Goal: Task Accomplishment & Management: Use online tool/utility

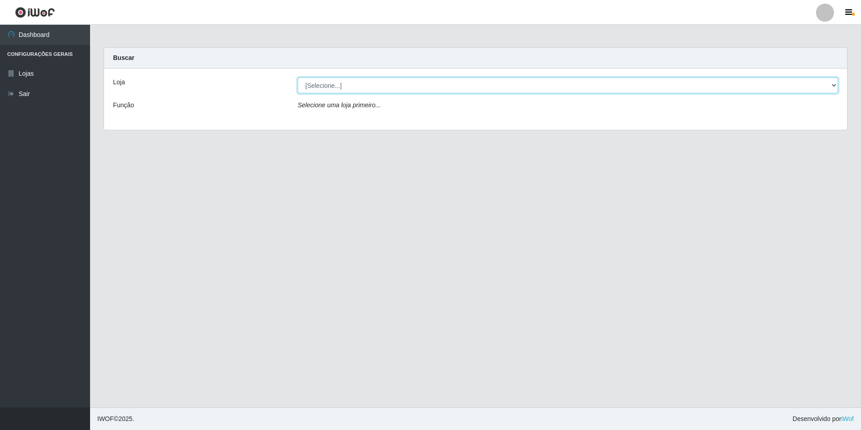
click at [374, 89] on select "[Selecione...] Extrabom - Loja 57 Anchieta" at bounding box center [568, 85] width 541 height 16
select select "470"
click at [298, 77] on select "[Selecione...] Extrabom - Loja 57 Anchieta" at bounding box center [568, 85] width 541 height 16
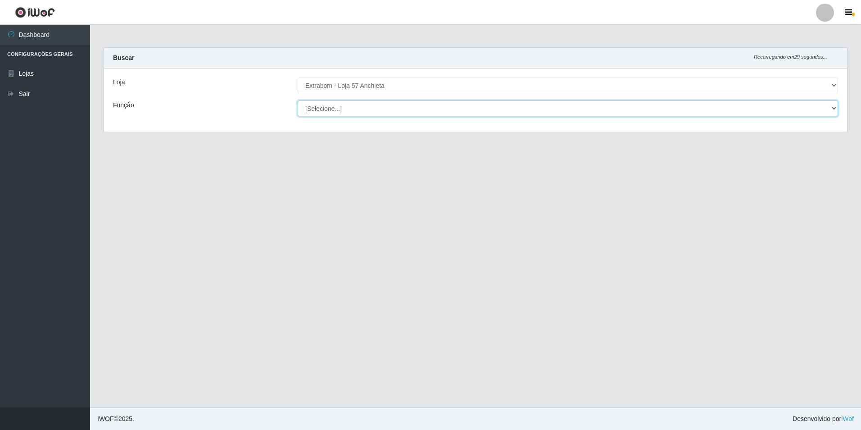
click at [373, 109] on select "[Selecione...] Repositor Repositor + Repositor ++" at bounding box center [568, 108] width 541 height 16
click at [374, 109] on select "[Selecione...] Repositor Repositor + Repositor ++" at bounding box center [568, 108] width 541 height 16
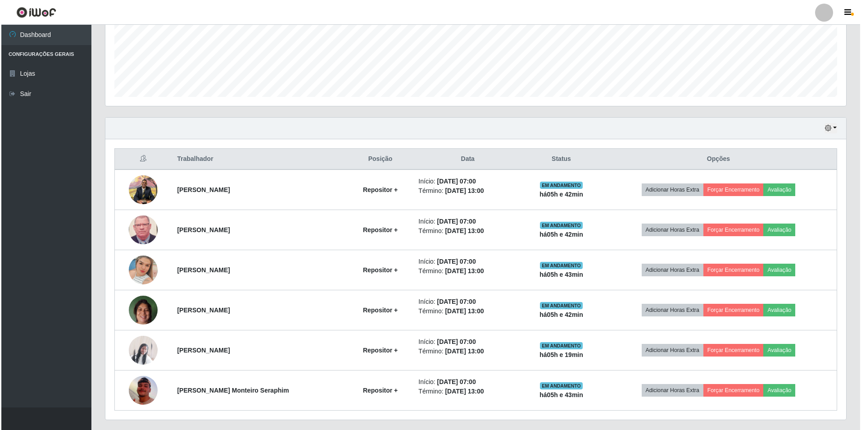
scroll to position [249, 0]
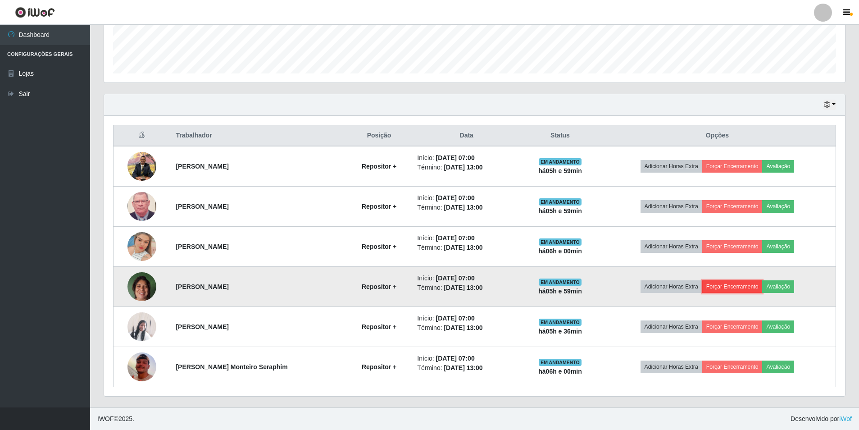
click at [723, 287] on button "Forçar Encerramento" at bounding box center [732, 286] width 60 height 13
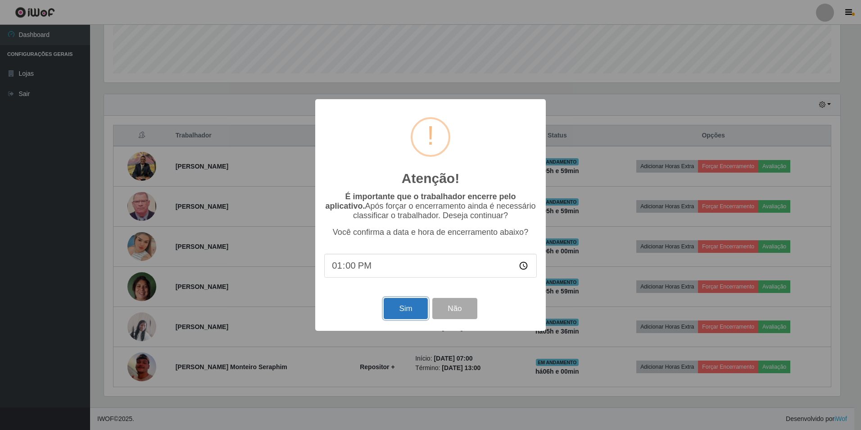
click at [404, 311] on button "Sim" at bounding box center [406, 308] width 44 height 21
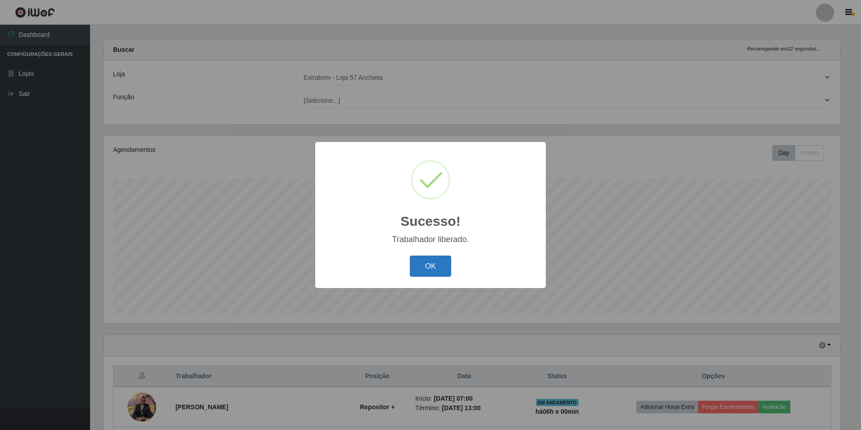
click at [417, 258] on button "OK" at bounding box center [431, 265] width 42 height 21
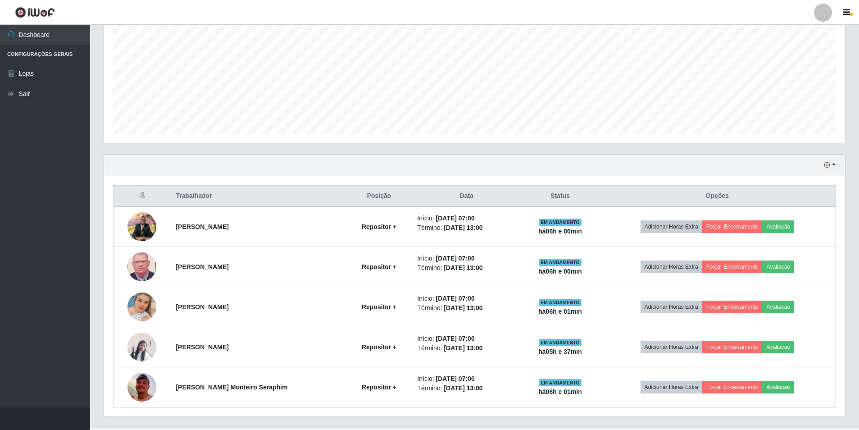
scroll to position [209, 0]
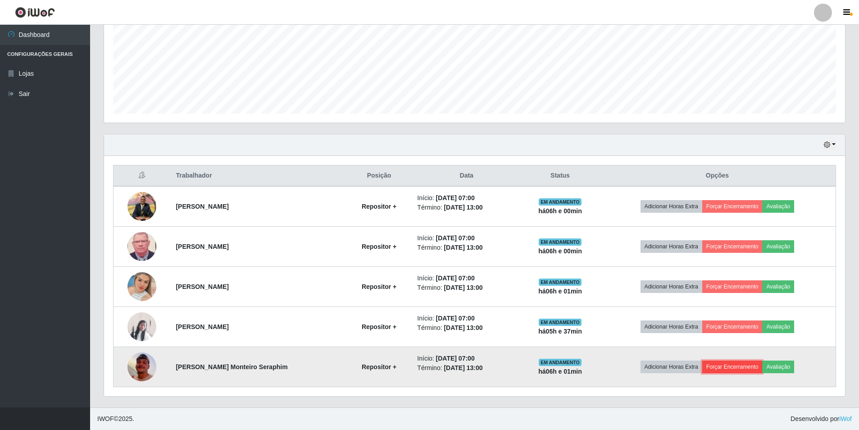
click at [726, 368] on button "Forçar Encerramento" at bounding box center [732, 366] width 60 height 13
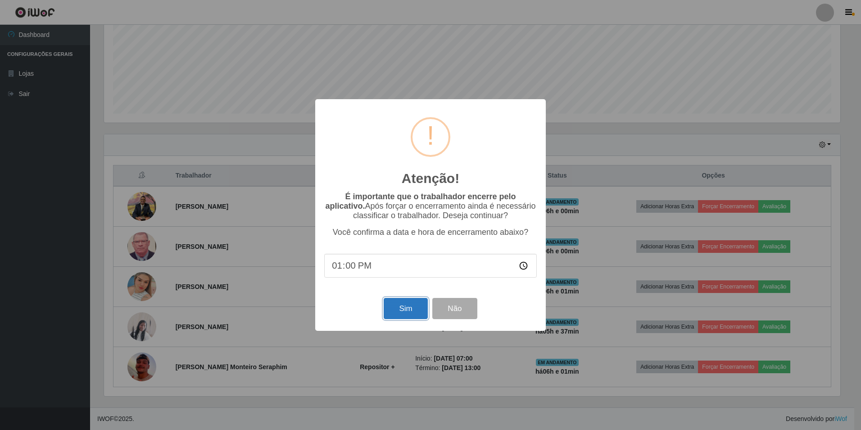
click at [409, 308] on button "Sim" at bounding box center [406, 308] width 44 height 21
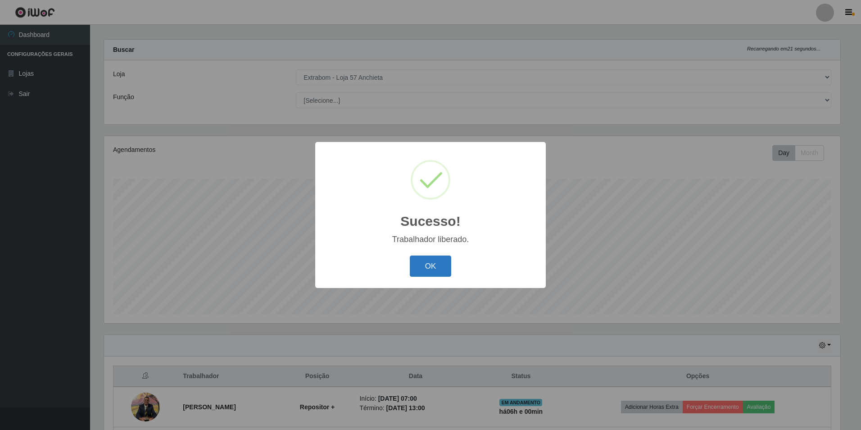
click at [422, 262] on button "OK" at bounding box center [431, 265] width 42 height 21
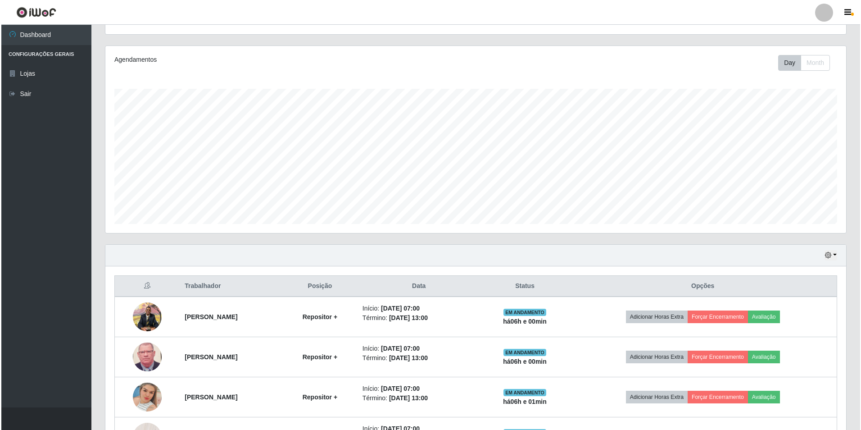
scroll to position [168, 0]
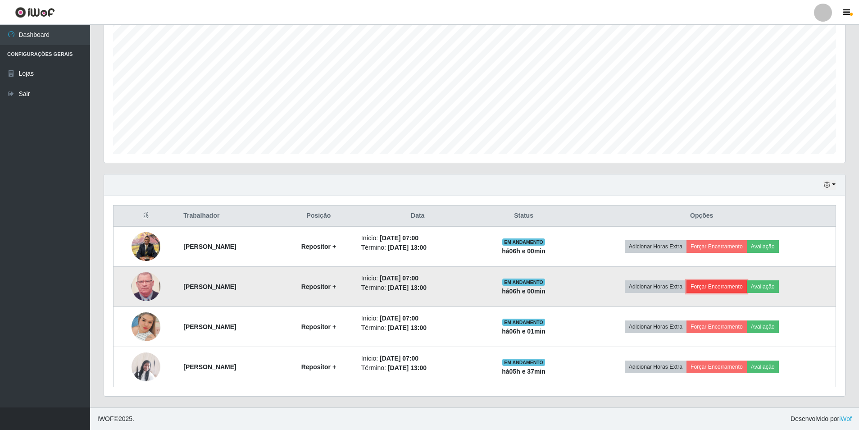
click at [739, 288] on button "Forçar Encerramento" at bounding box center [716, 286] width 60 height 13
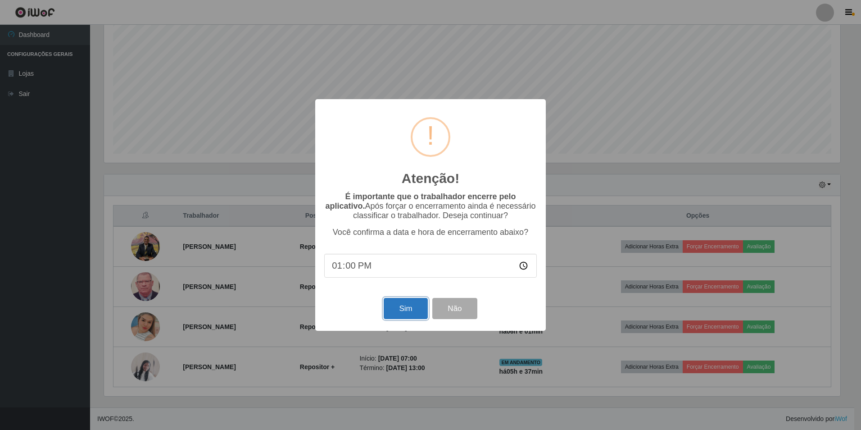
click at [394, 311] on button "Sim" at bounding box center [406, 308] width 44 height 21
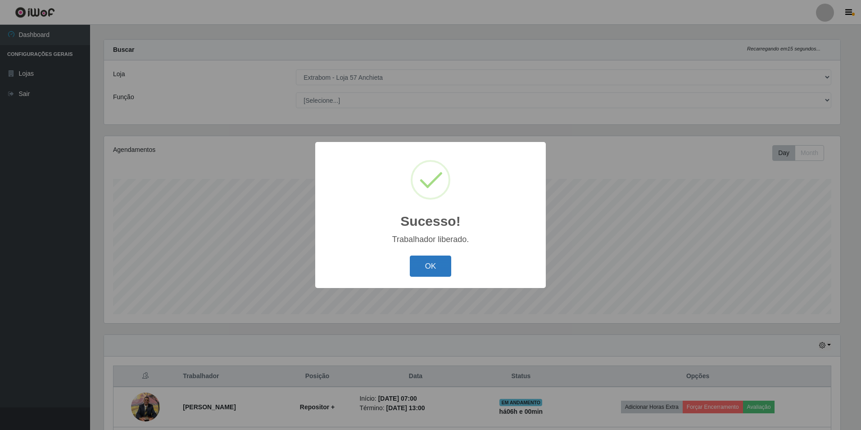
click at [422, 265] on button "OK" at bounding box center [431, 265] width 42 height 21
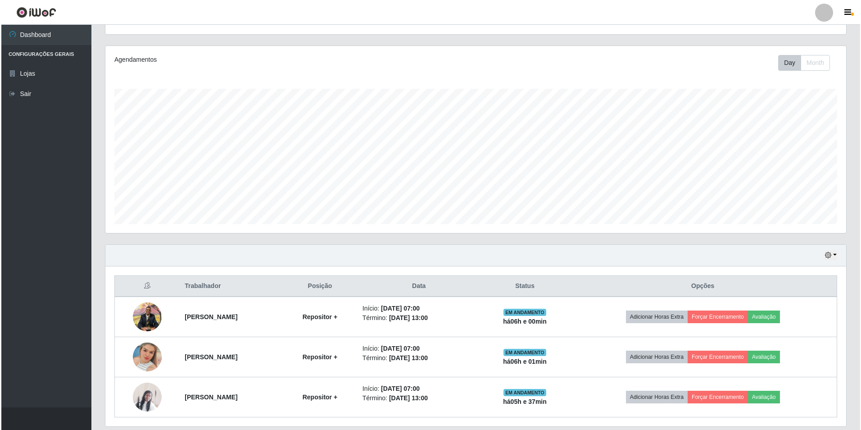
scroll to position [128, 0]
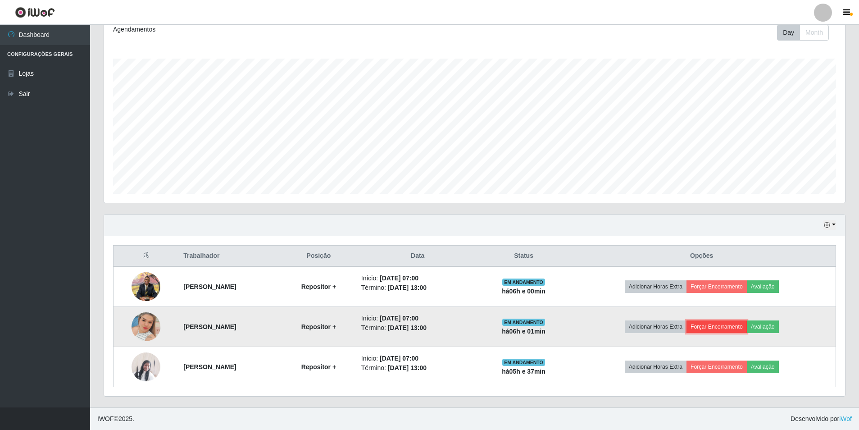
click at [720, 327] on button "Forçar Encerramento" at bounding box center [716, 326] width 60 height 13
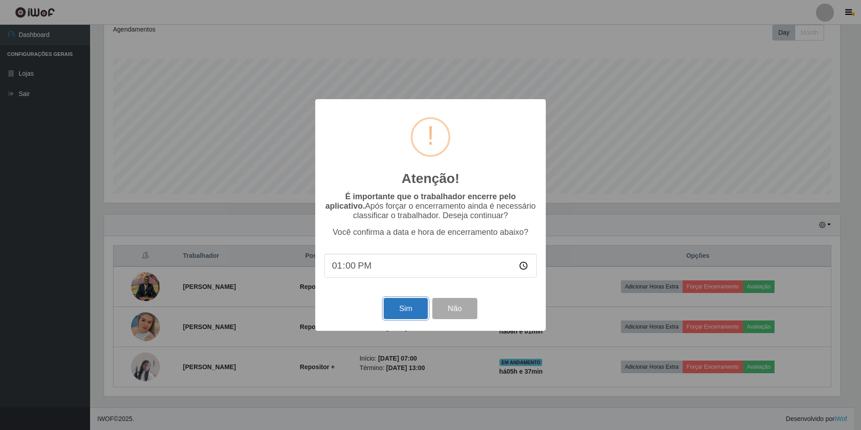
click at [392, 305] on button "Sim" at bounding box center [406, 308] width 44 height 21
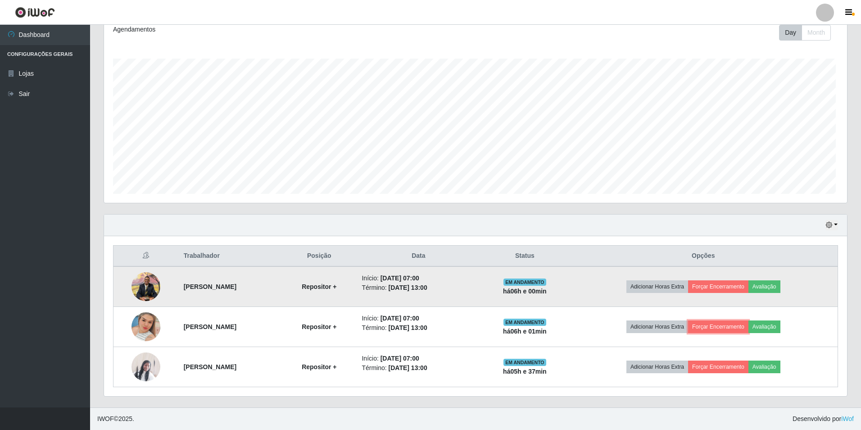
scroll to position [187, 741]
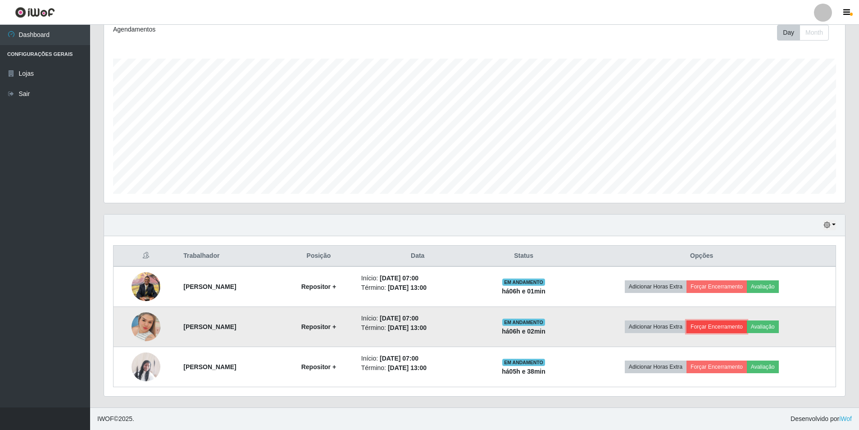
click at [728, 330] on button "Forçar Encerramento" at bounding box center [716, 326] width 60 height 13
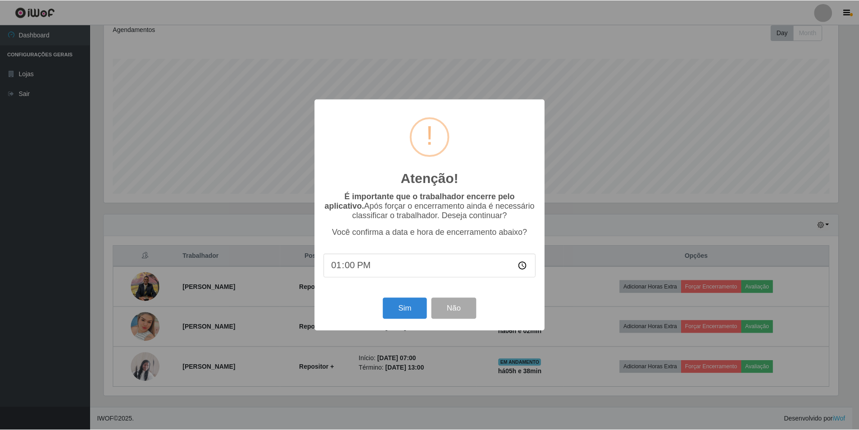
scroll to position [8, 0]
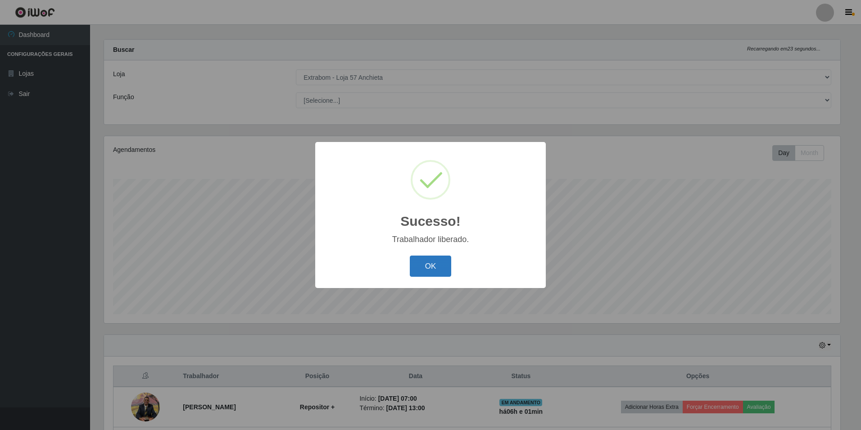
click at [434, 267] on button "OK" at bounding box center [431, 265] width 42 height 21
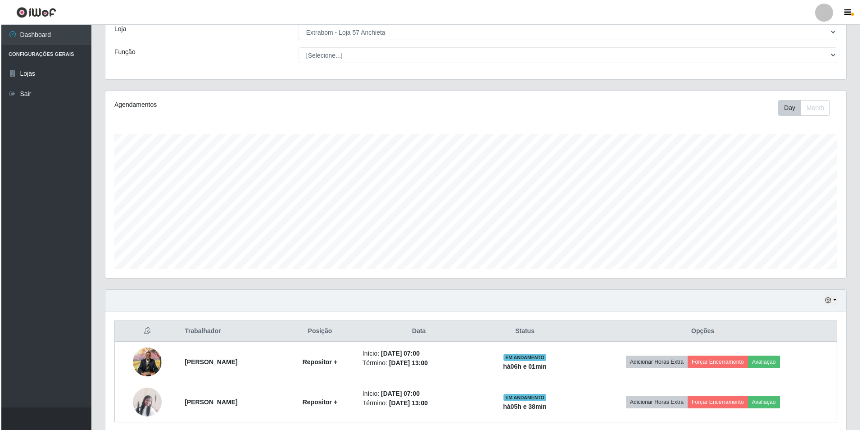
scroll to position [88, 0]
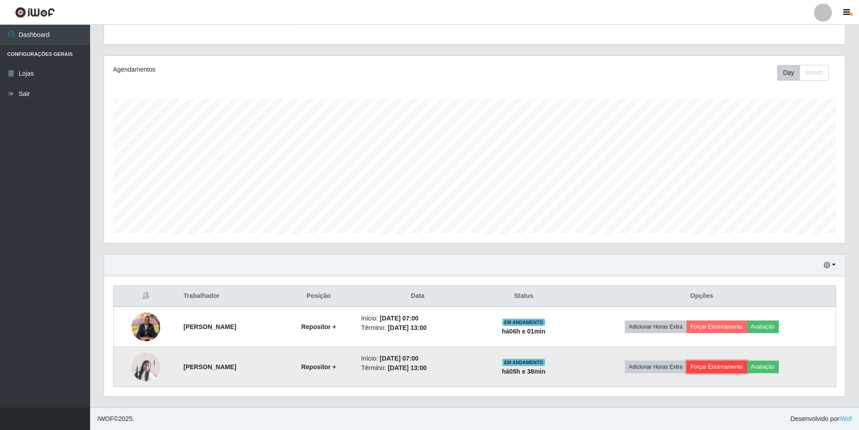
click at [736, 367] on button "Forçar Encerramento" at bounding box center [716, 366] width 60 height 13
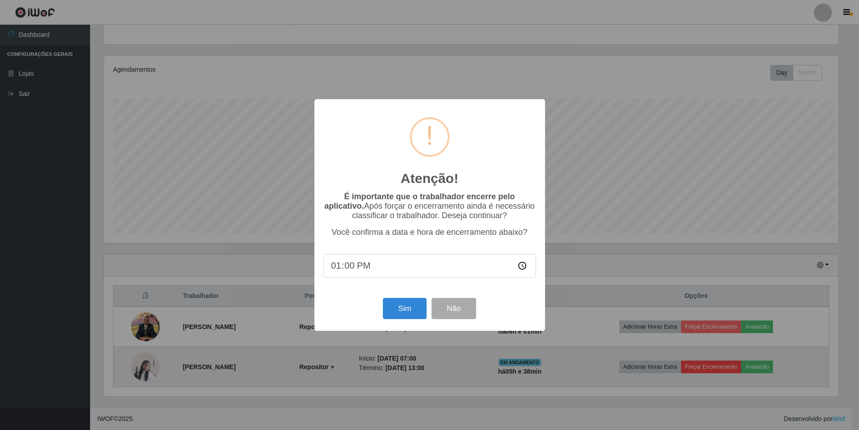
scroll to position [187, 736]
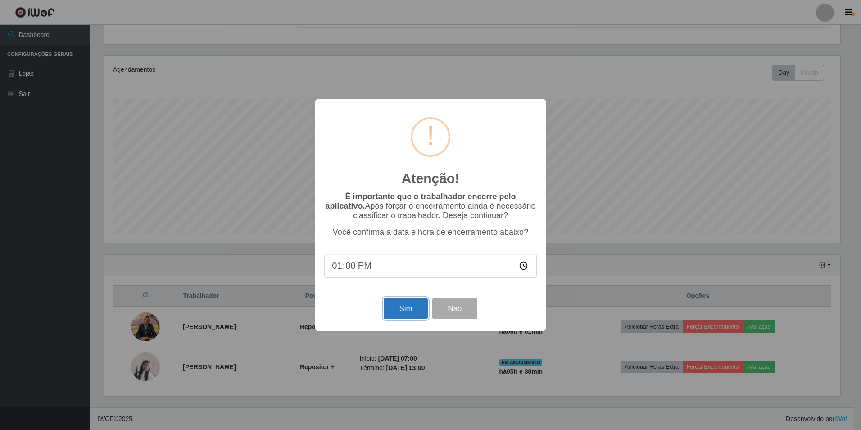
click at [396, 312] on button "Sim" at bounding box center [406, 308] width 44 height 21
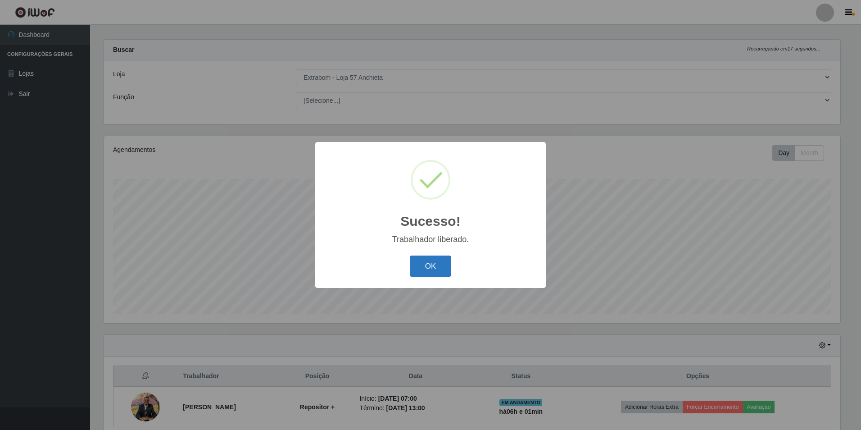
click at [425, 275] on button "OK" at bounding box center [431, 265] width 42 height 21
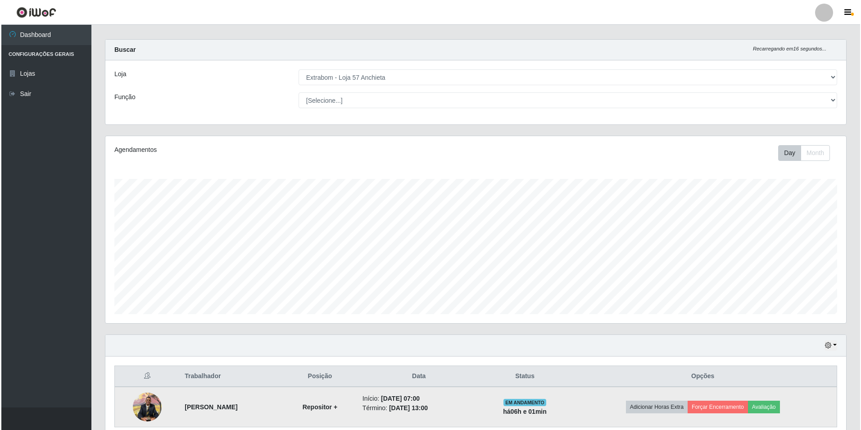
scroll to position [0, 0]
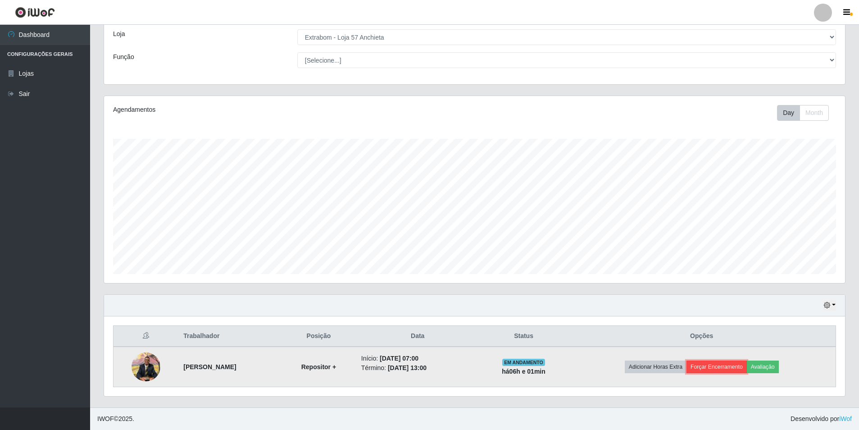
click at [720, 362] on button "Forçar Encerramento" at bounding box center [716, 366] width 60 height 13
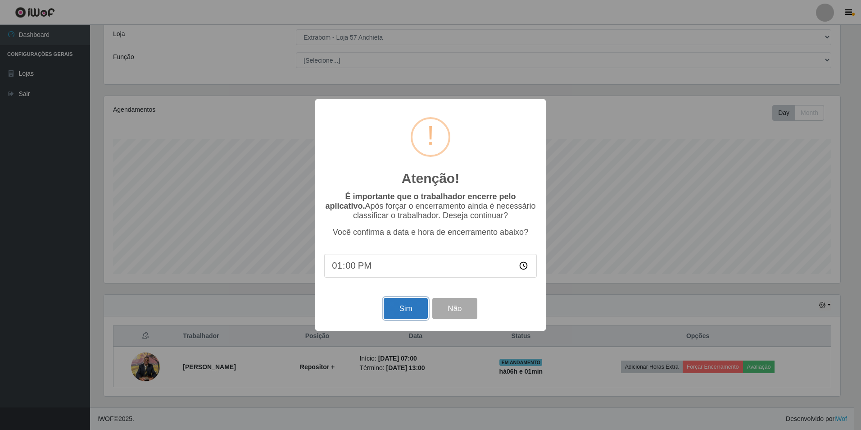
click at [406, 315] on button "Sim" at bounding box center [406, 308] width 44 height 21
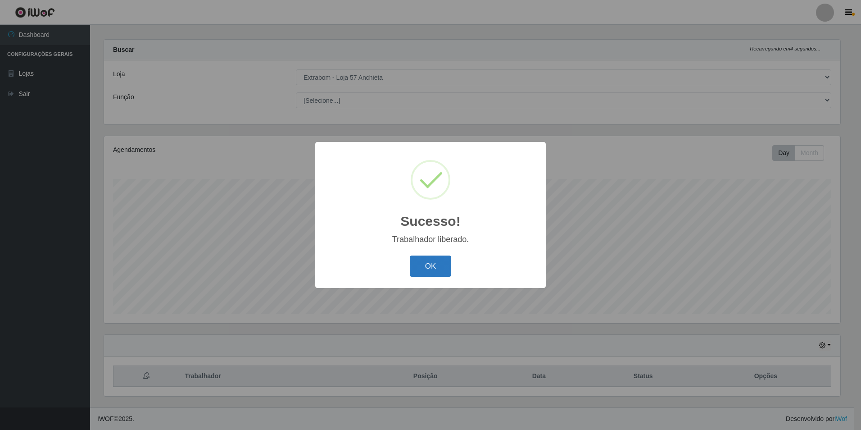
click at [437, 262] on button "OK" at bounding box center [431, 265] width 42 height 21
